Goal: Transaction & Acquisition: Book appointment/travel/reservation

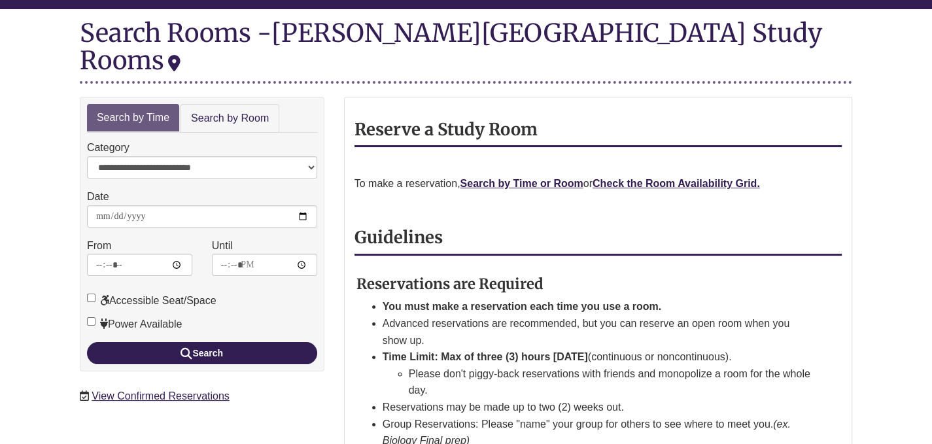
scroll to position [149, 0]
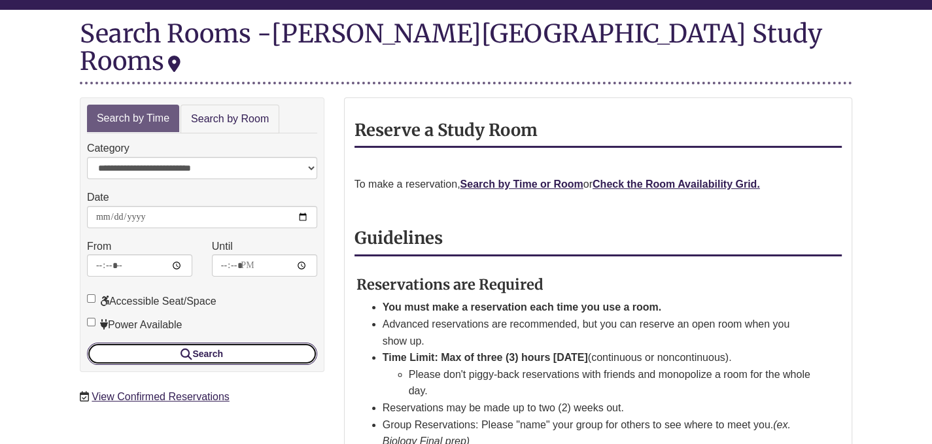
click at [256, 343] on button "Search" at bounding box center [202, 354] width 230 height 22
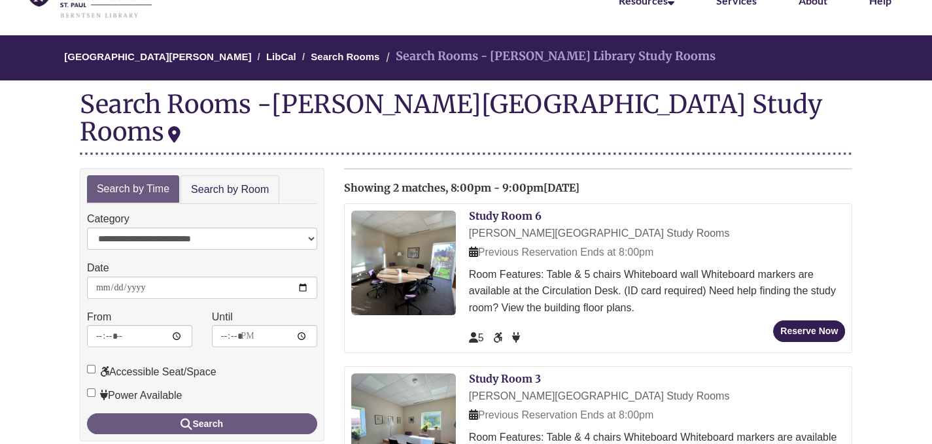
scroll to position [207, 0]
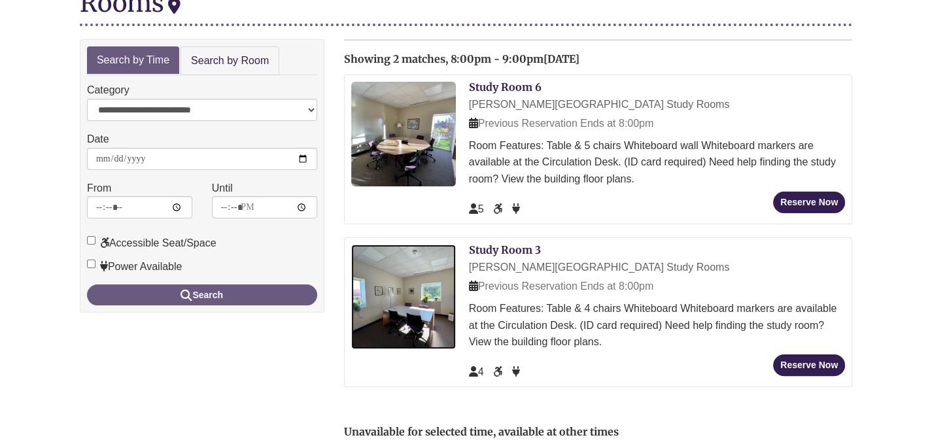
click at [403, 280] on img at bounding box center [403, 297] width 105 height 105
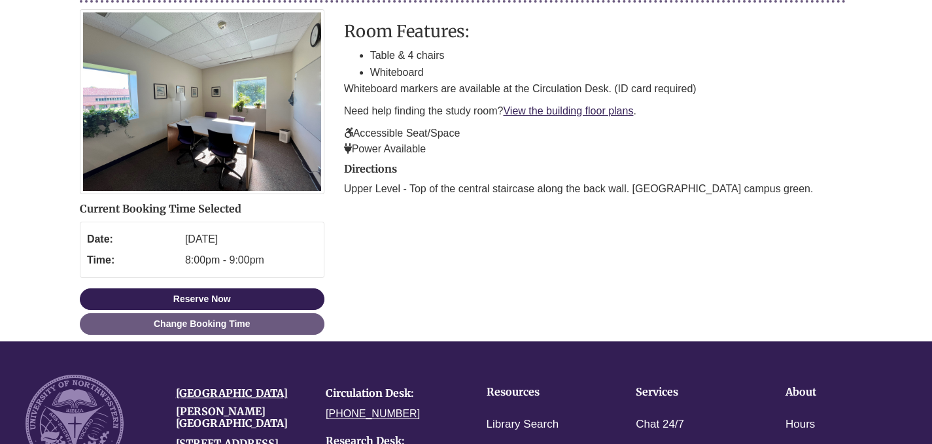
scroll to position [225, 0]
